Goal: Information Seeking & Learning: Learn about a topic

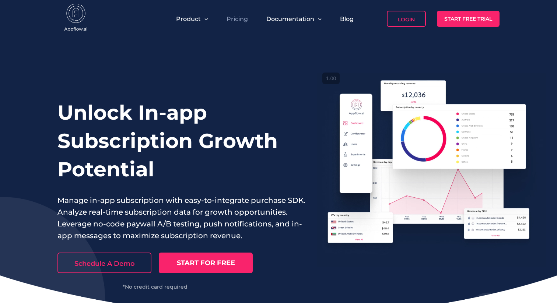
click at [241, 20] on link "Pricing" at bounding box center [236, 18] width 21 height 7
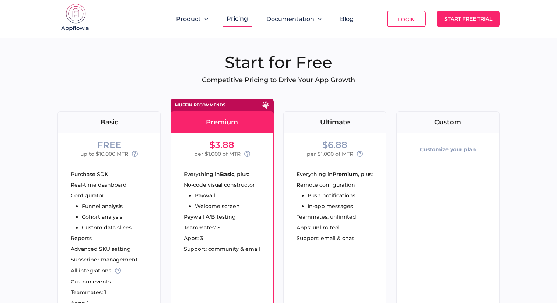
click at [335, 119] on div "Ultimate" at bounding box center [335, 122] width 102 height 7
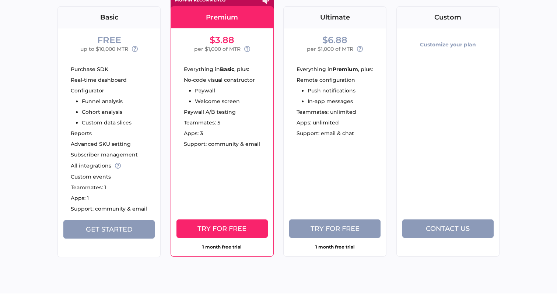
scroll to position [104, 0]
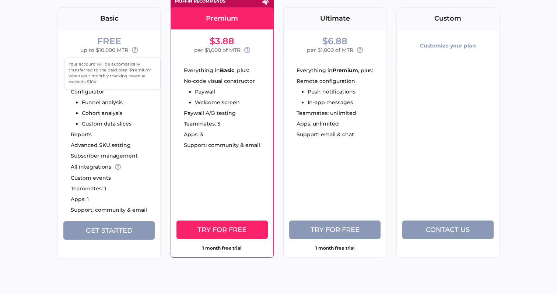
click at [137, 50] on icon at bounding box center [135, 50] width 6 height 6
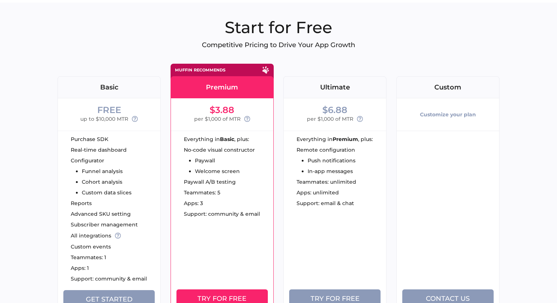
scroll to position [0, 0]
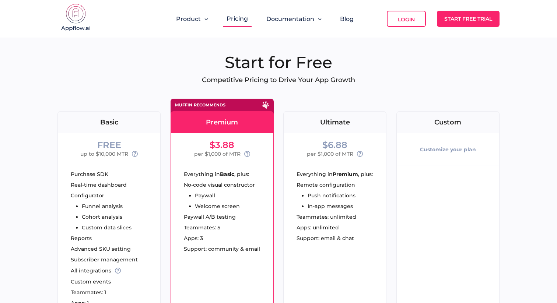
click at [199, 15] on div "Product" at bounding box center [191, 19] width 39 height 16
